Goal: Find specific fact: Find specific fact

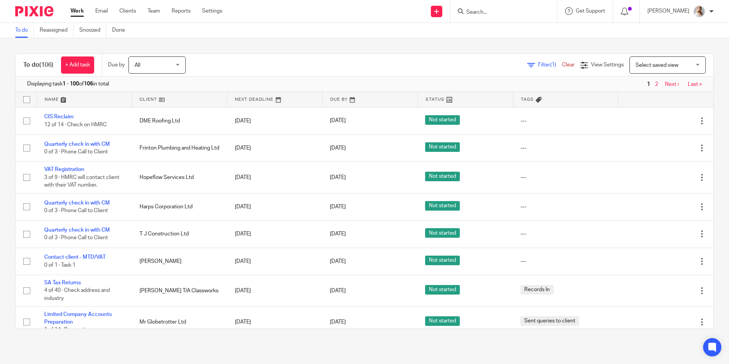
drag, startPoint x: 334, startPoint y: 124, endPoint x: 335, endPoint y: 130, distance: 6.2
click at [334, 123] on link "17 Sep 2025" at bounding box center [347, 121] width 34 height 8
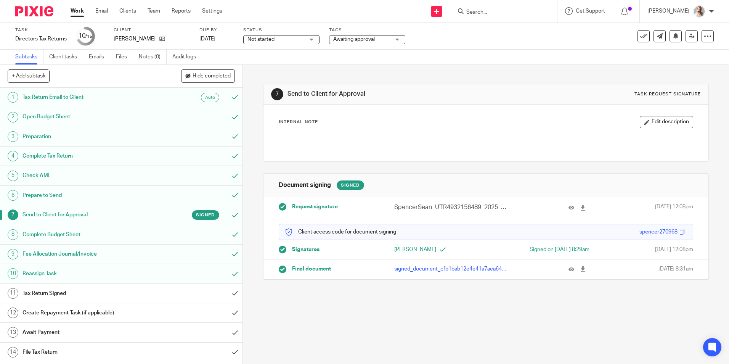
click at [367, 39] on span "Awaiting approval" at bounding box center [354, 39] width 42 height 5
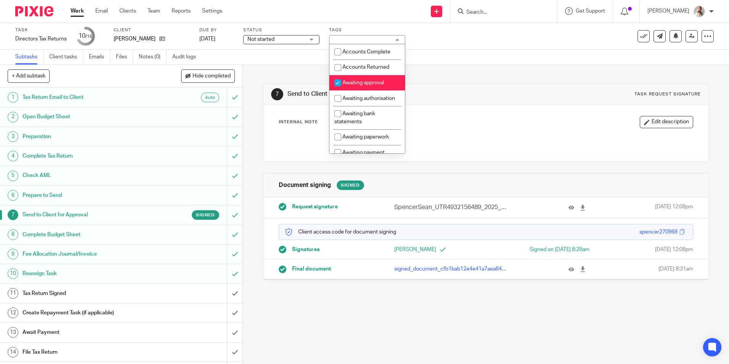
click at [362, 78] on li "Awaiting approval" at bounding box center [366, 83] width 75 height 16
checkbox input "false"
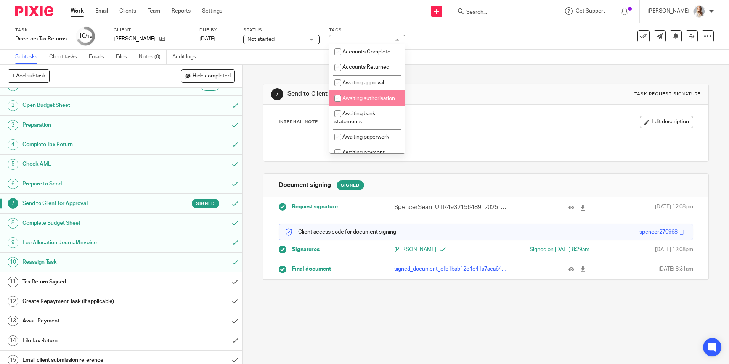
scroll to position [18, 0]
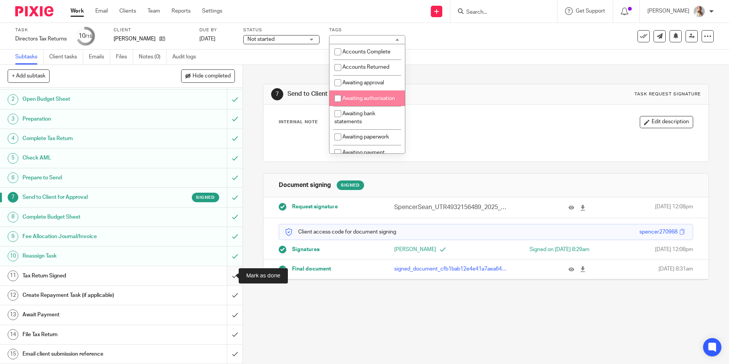
click at [226, 276] on input "submit" at bounding box center [121, 275] width 242 height 19
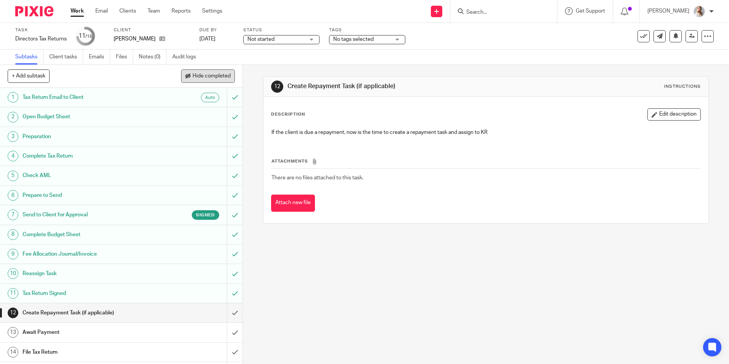
click at [193, 77] on span "Hide completed" at bounding box center [211, 76] width 38 height 6
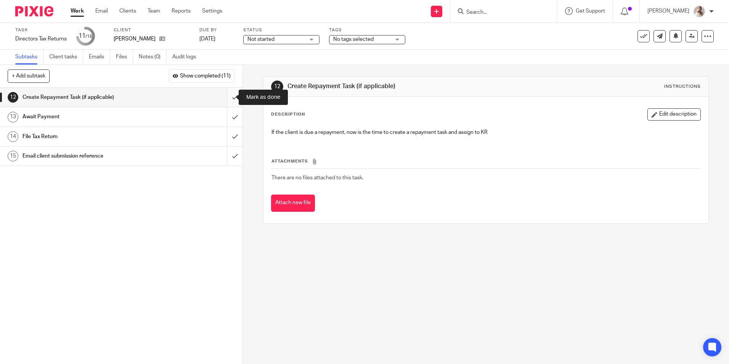
click at [227, 96] on input "submit" at bounding box center [121, 97] width 242 height 19
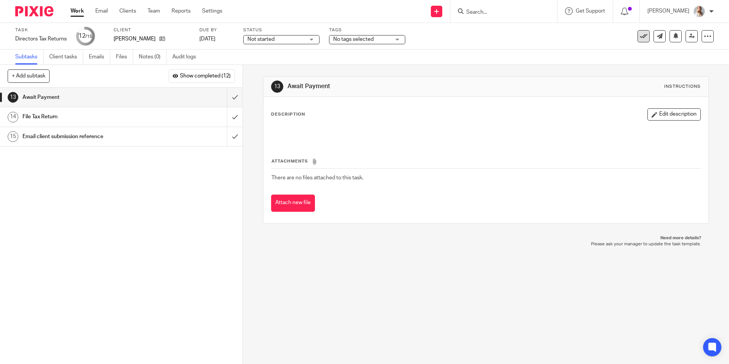
click at [632, 34] on div "See template in use Advanced task editor Copy task Change schedule Delete" at bounding box center [655, 36] width 116 height 12
click at [637, 38] on button at bounding box center [643, 36] width 12 height 12
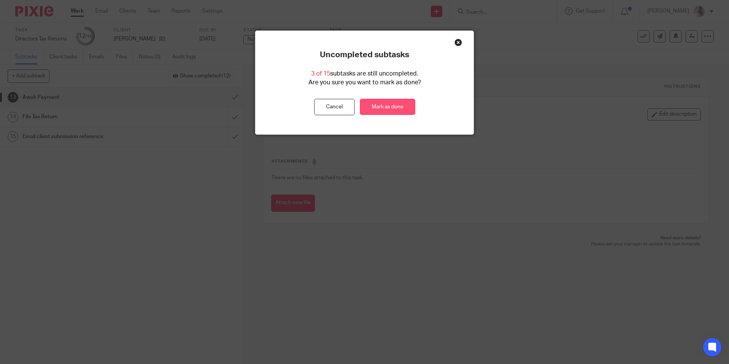
click at [388, 109] on link "Mark as done" at bounding box center [387, 107] width 55 height 16
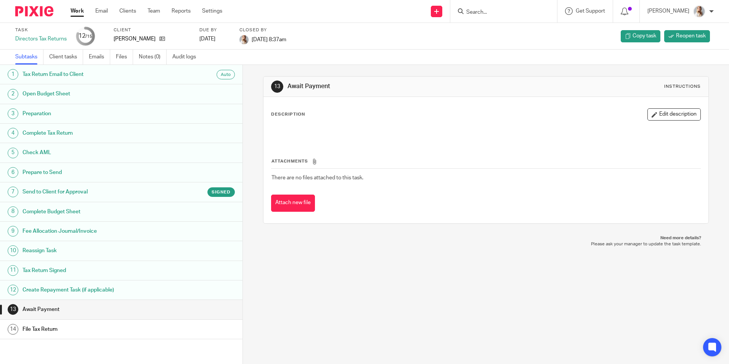
click at [81, 10] on link "Work" at bounding box center [77, 11] width 13 height 8
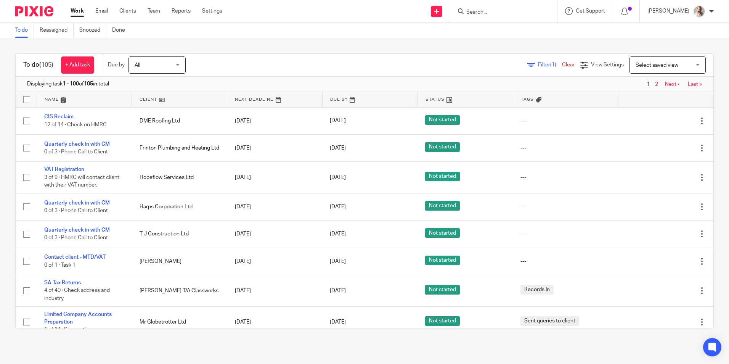
click at [502, 14] on input "Search" at bounding box center [499, 12] width 69 height 7
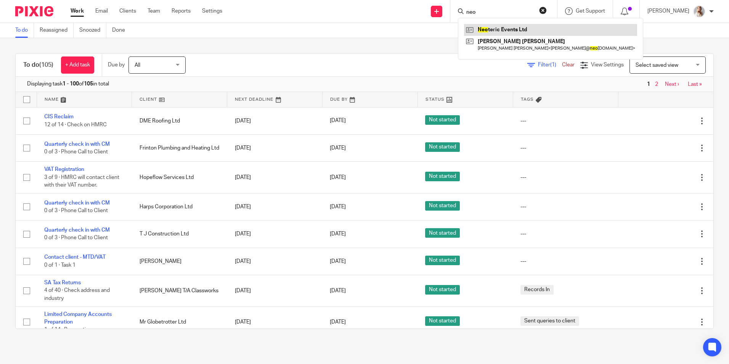
type input "neo"
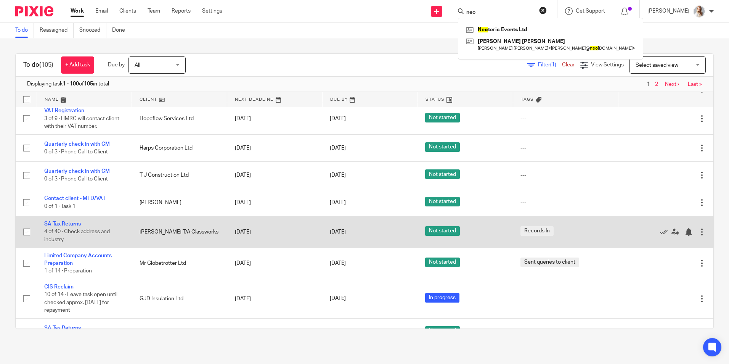
scroll to position [76, 0]
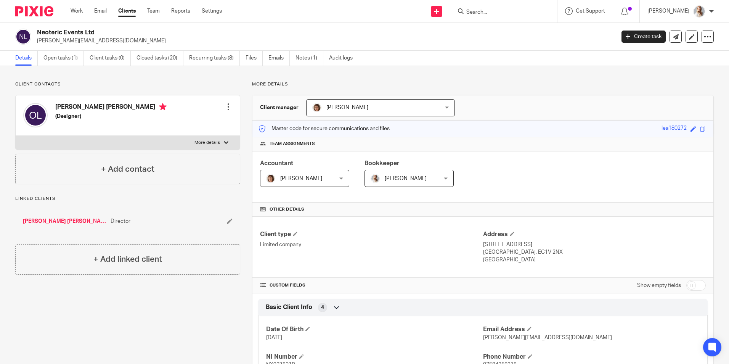
click at [50, 64] on link "Open tasks (1)" at bounding box center [63, 58] width 40 height 15
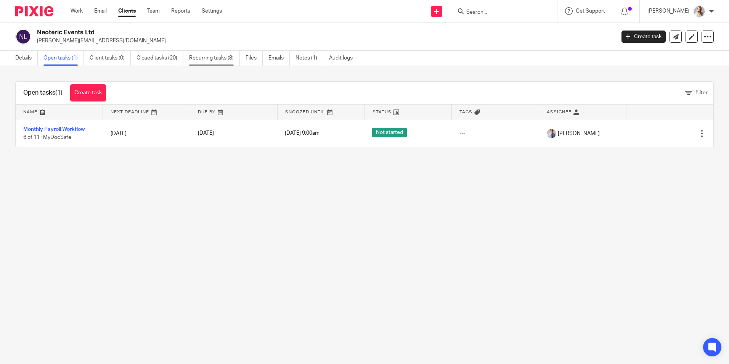
click at [191, 60] on link "Recurring tasks (8)" at bounding box center [214, 58] width 51 height 15
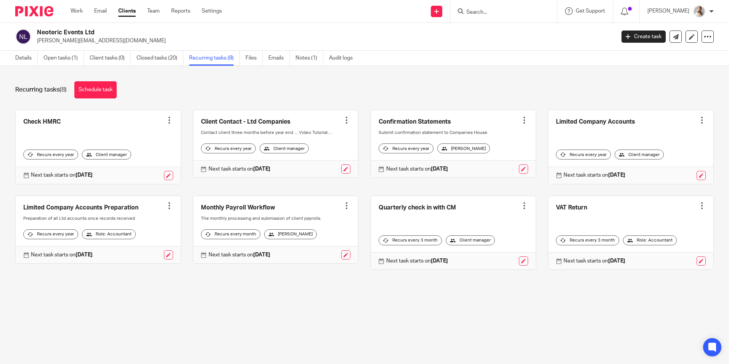
click at [489, 9] on input "Search" at bounding box center [499, 12] width 69 height 7
type input "dhj"
click at [496, 27] on link at bounding box center [528, 33] width 129 height 18
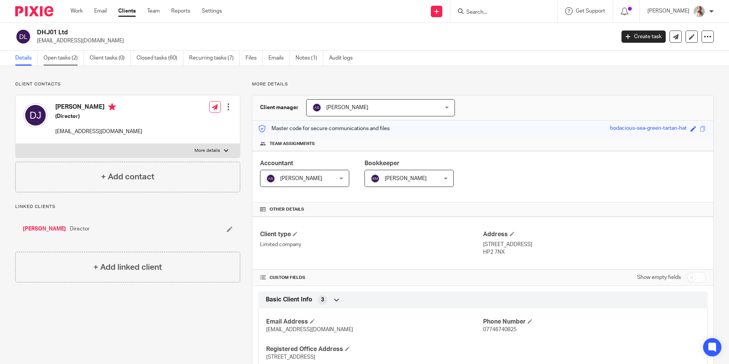
drag, startPoint x: 62, startPoint y: 50, endPoint x: 49, endPoint y: 52, distance: 13.5
click at [53, 52] on main "DHJ01 Ltd davidhjordan@hotmail.co.uk Create task Update from Companies House Ex…" at bounding box center [364, 182] width 729 height 364
drag, startPoint x: 49, startPoint y: 52, endPoint x: 69, endPoint y: 63, distance: 23.2
click at [69, 63] on link "Open tasks (2)" at bounding box center [63, 58] width 40 height 15
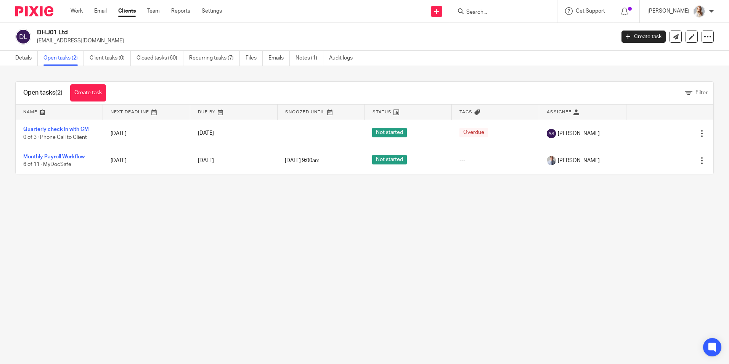
drag, startPoint x: 111, startPoint y: 42, endPoint x: 38, endPoint y: 42, distance: 73.2
click at [38, 42] on p "[EMAIL_ADDRESS][DOMAIN_NAME]" at bounding box center [323, 41] width 573 height 8
copy p "[EMAIL_ADDRESS][DOMAIN_NAME]"
click at [33, 59] on link "Details" at bounding box center [26, 58] width 22 height 15
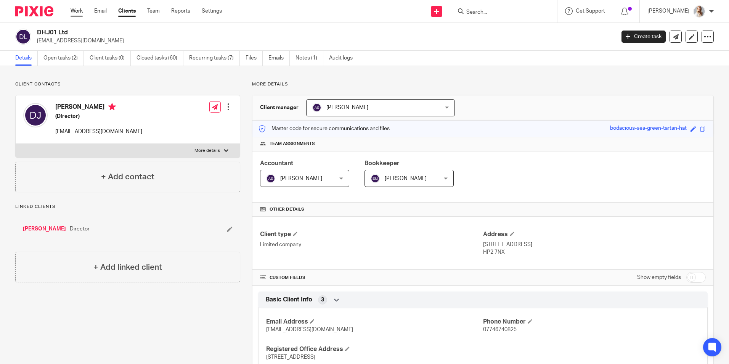
click at [74, 11] on link "Work" at bounding box center [77, 11] width 12 height 8
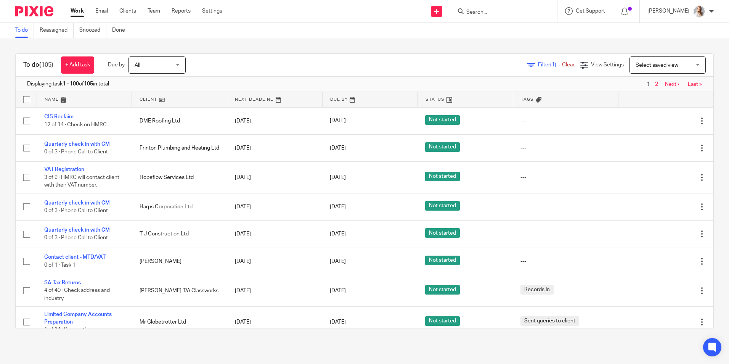
click at [495, 13] on input "Search" at bounding box center [499, 12] width 69 height 7
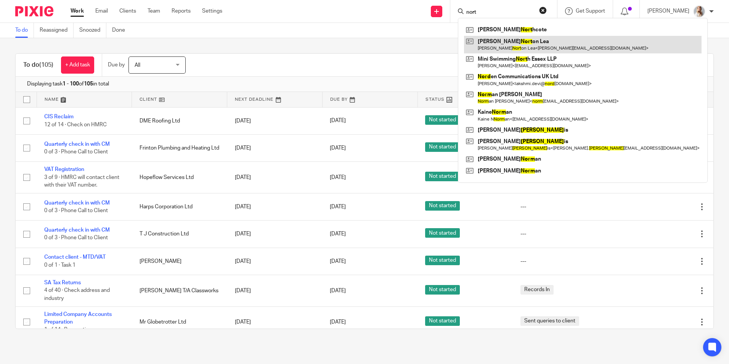
type input "nort"
click at [500, 41] on link at bounding box center [582, 45] width 237 height 18
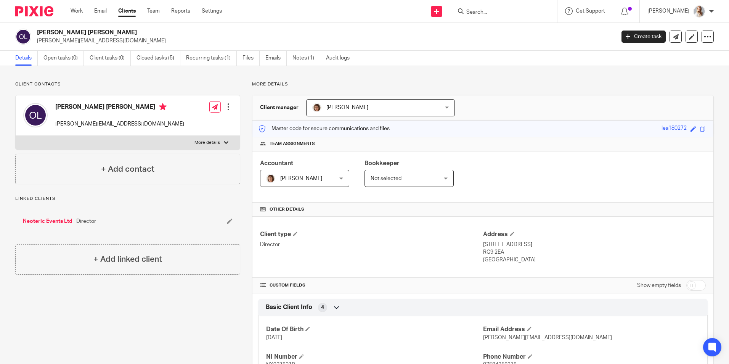
drag, startPoint x: 113, startPoint y: 43, endPoint x: 35, endPoint y: 44, distance: 77.4
click at [35, 44] on div "[PERSON_NAME] Lea [EMAIL_ADDRESS][DOMAIN_NAME]" at bounding box center [312, 37] width 595 height 16
copy p "[PERSON_NAME][EMAIL_ADDRESS][DOMAIN_NAME]"
click at [481, 12] on input "Search" at bounding box center [499, 12] width 69 height 7
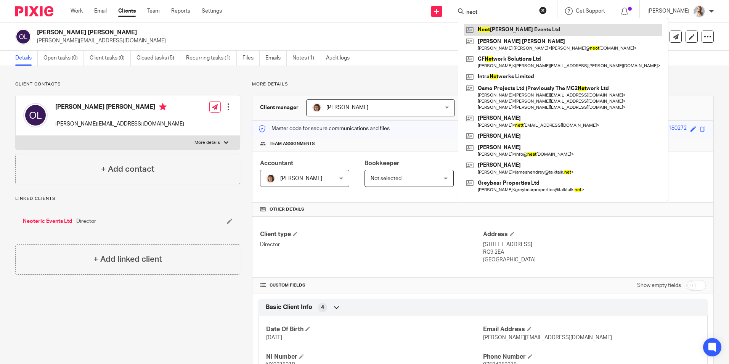
type input "neot"
click at [494, 29] on link at bounding box center [563, 29] width 198 height 11
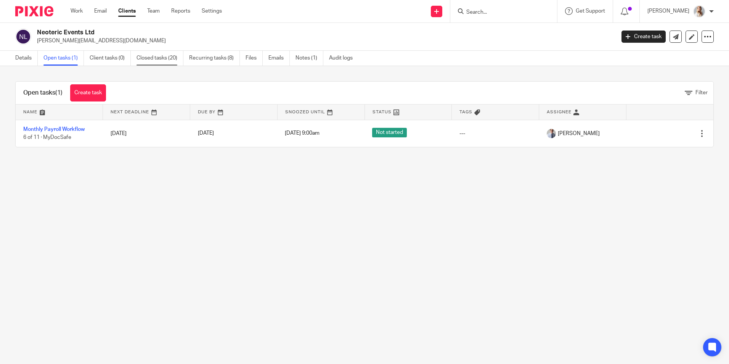
click at [175, 63] on link "Closed tasks (20)" at bounding box center [159, 58] width 47 height 15
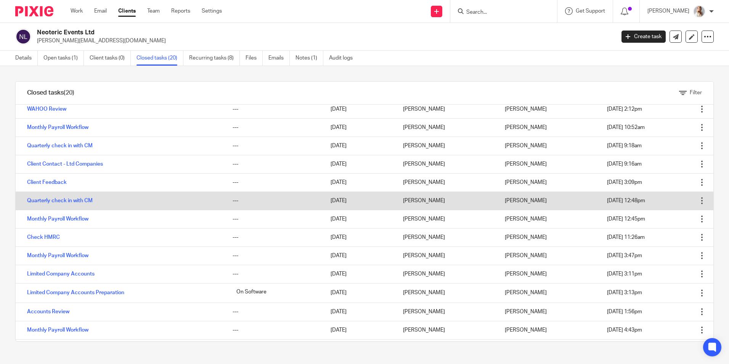
scroll to position [76, 0]
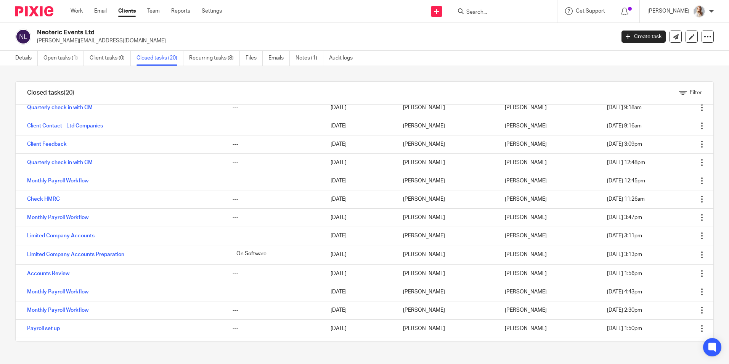
click at [84, 10] on ul "Work Email Clients Team Reports Settings" at bounding box center [152, 11] width 163 height 8
click at [82, 10] on link "Work" at bounding box center [77, 11] width 12 height 8
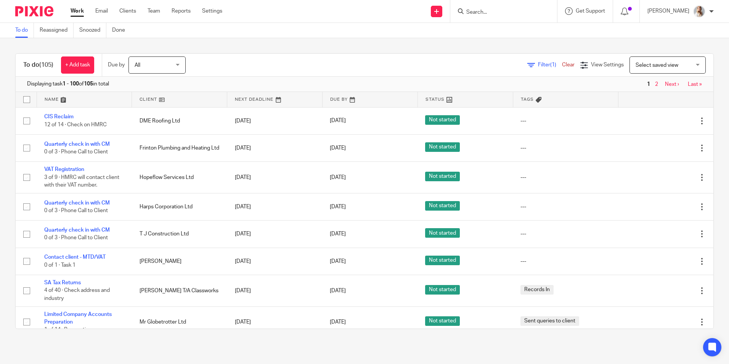
click at [490, 12] on input "Search" at bounding box center [499, 12] width 69 height 7
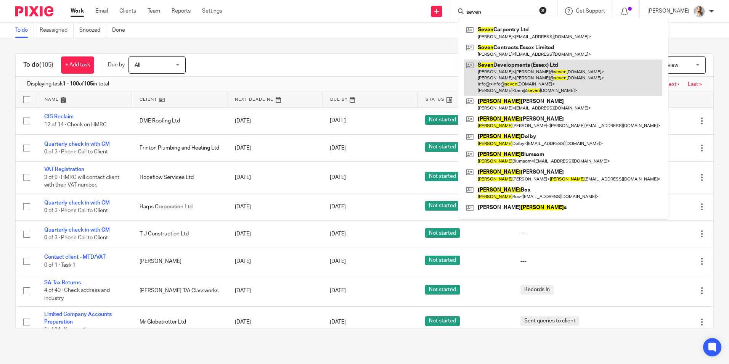
type input "seven"
click at [501, 73] on link at bounding box center [563, 77] width 198 height 36
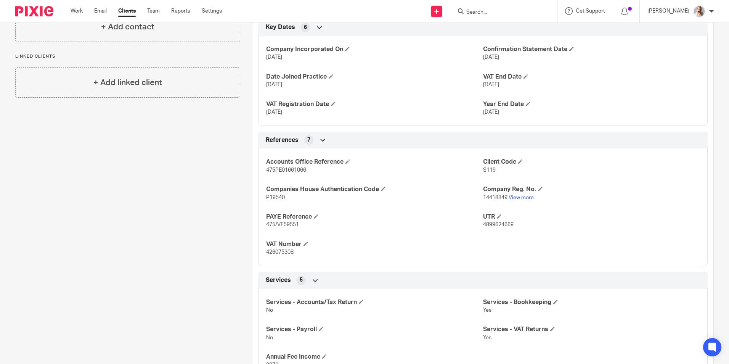
scroll to position [343, 0]
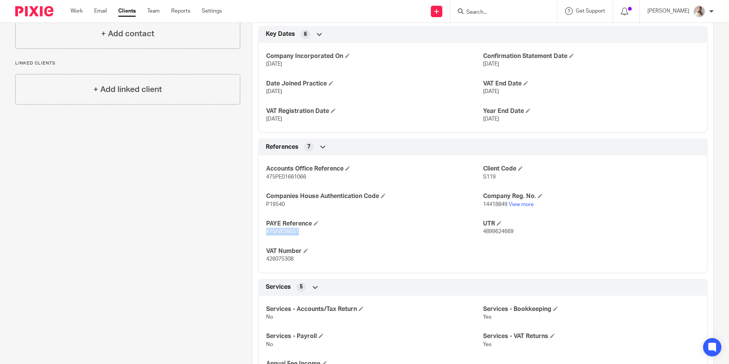
drag, startPoint x: 297, startPoint y: 231, endPoint x: 261, endPoint y: 233, distance: 36.6
click at [261, 233] on div "Accounts Office Reference 475PE01661066 Client Code S119 Companies House Authen…" at bounding box center [482, 210] width 449 height 123
copy span "475/VE59551"
drag, startPoint x: 310, startPoint y: 178, endPoint x: 265, endPoint y: 179, distance: 45.0
click at [266, 179] on p "475PE01661066" at bounding box center [374, 177] width 217 height 8
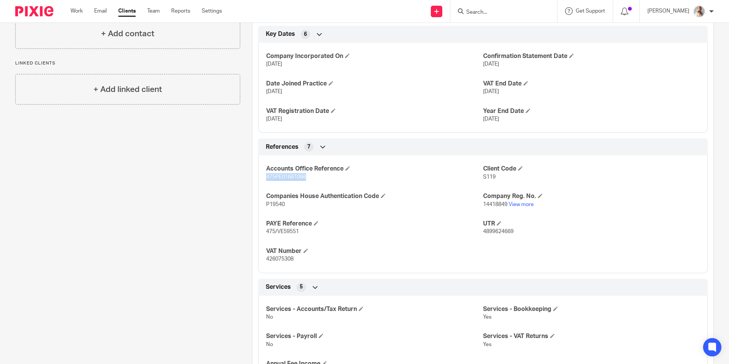
copy span "475PE01661066"
click at [87, 12] on ul "Work Email Clients Team Reports Settings" at bounding box center [152, 11] width 163 height 8
drag, startPoint x: 80, startPoint y: 11, endPoint x: 117, endPoint y: 0, distance: 38.5
click at [80, 11] on link "Work" at bounding box center [77, 11] width 12 height 8
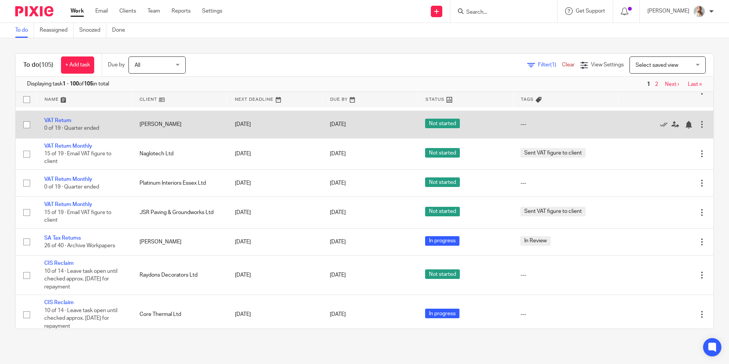
scroll to position [877, 0]
